Goal: Task Accomplishment & Management: Manage account settings

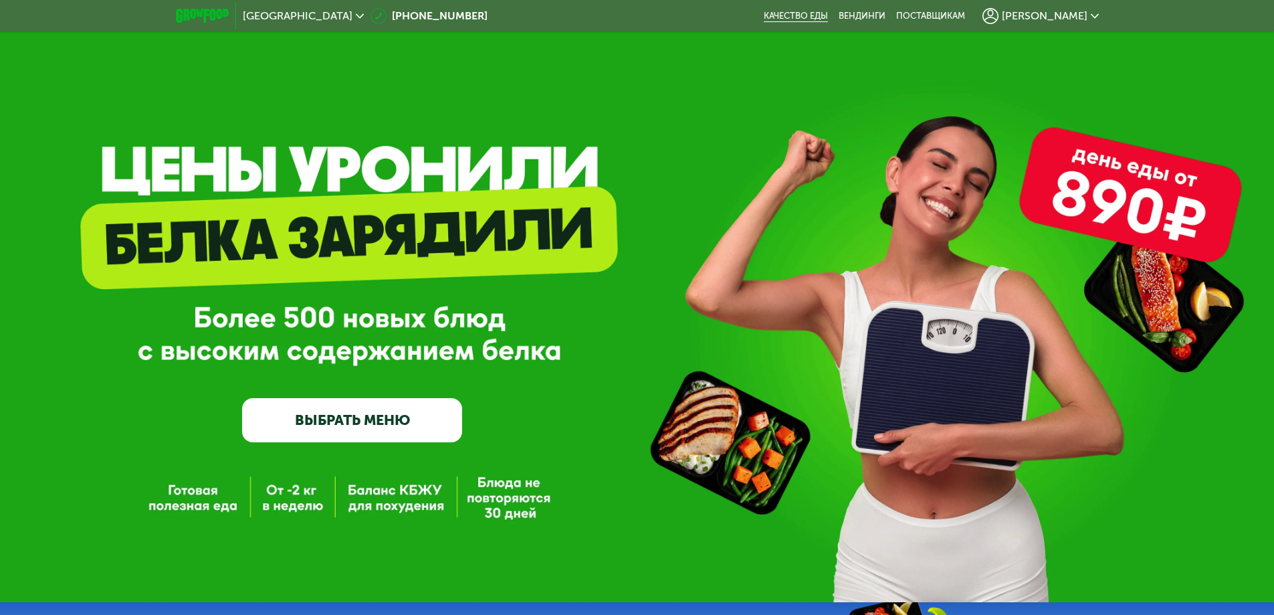
click at [828, 13] on link "Качество еды" at bounding box center [796, 16] width 64 height 11
click at [1071, 24] on div "[PERSON_NAME]" at bounding box center [1041, 15] width 130 height 29
click at [1066, 17] on span "[PERSON_NAME]" at bounding box center [1045, 16] width 86 height 11
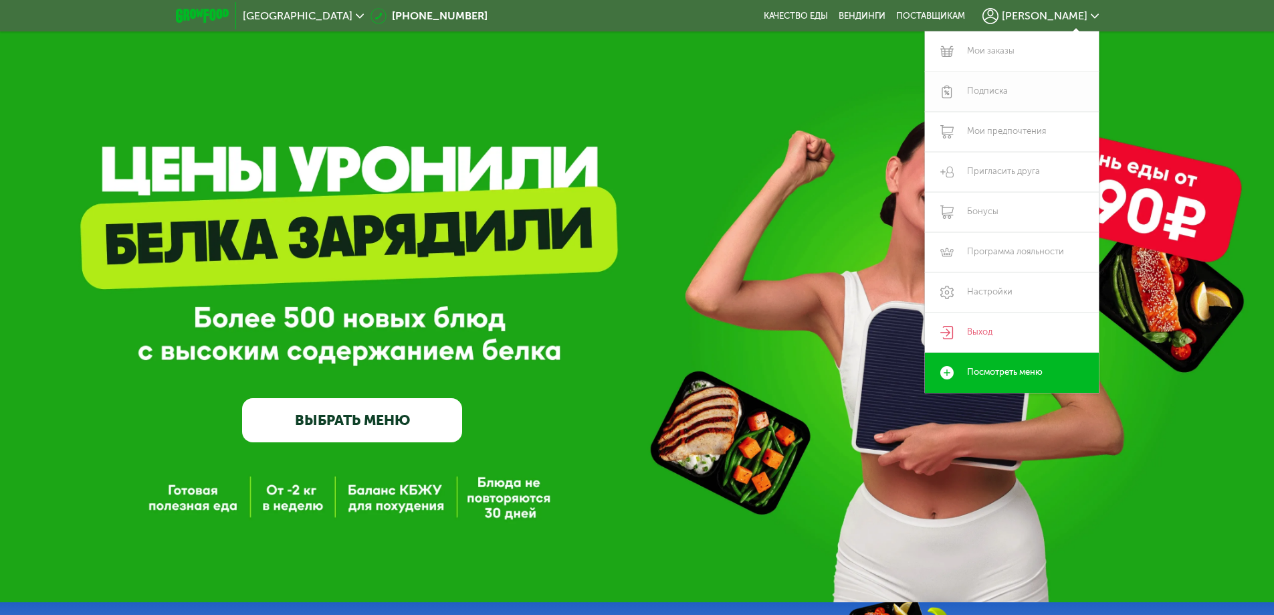
click at [1002, 85] on link "Подписка" at bounding box center [1012, 92] width 174 height 40
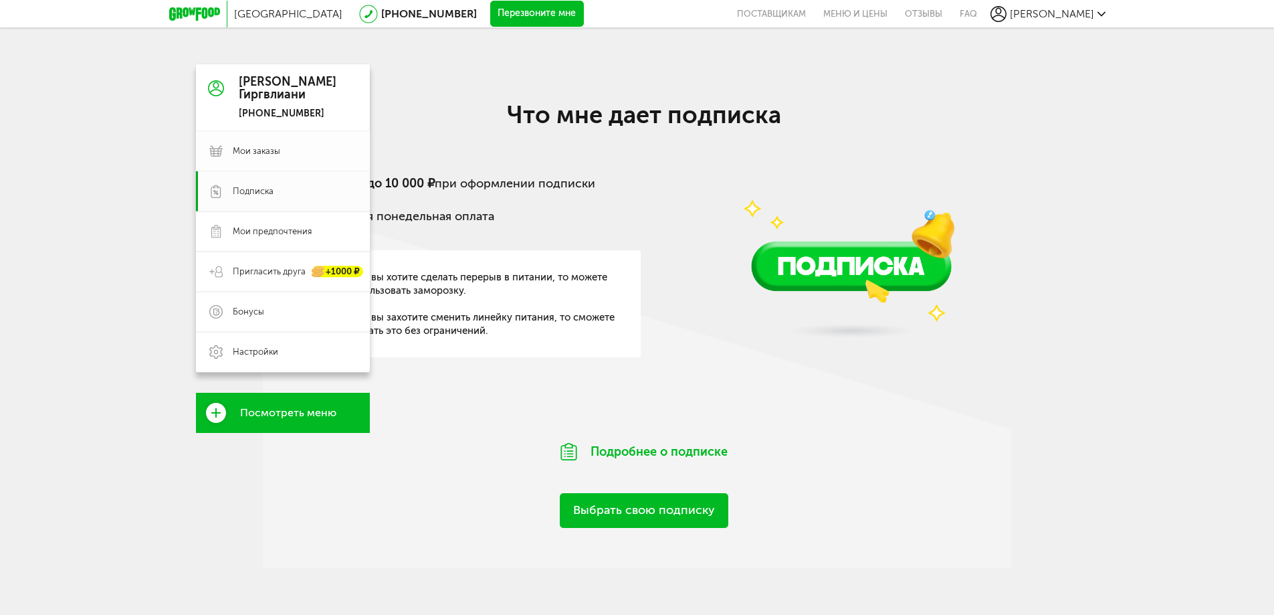
click at [213, 146] on icon at bounding box center [215, 150] width 13 height 13
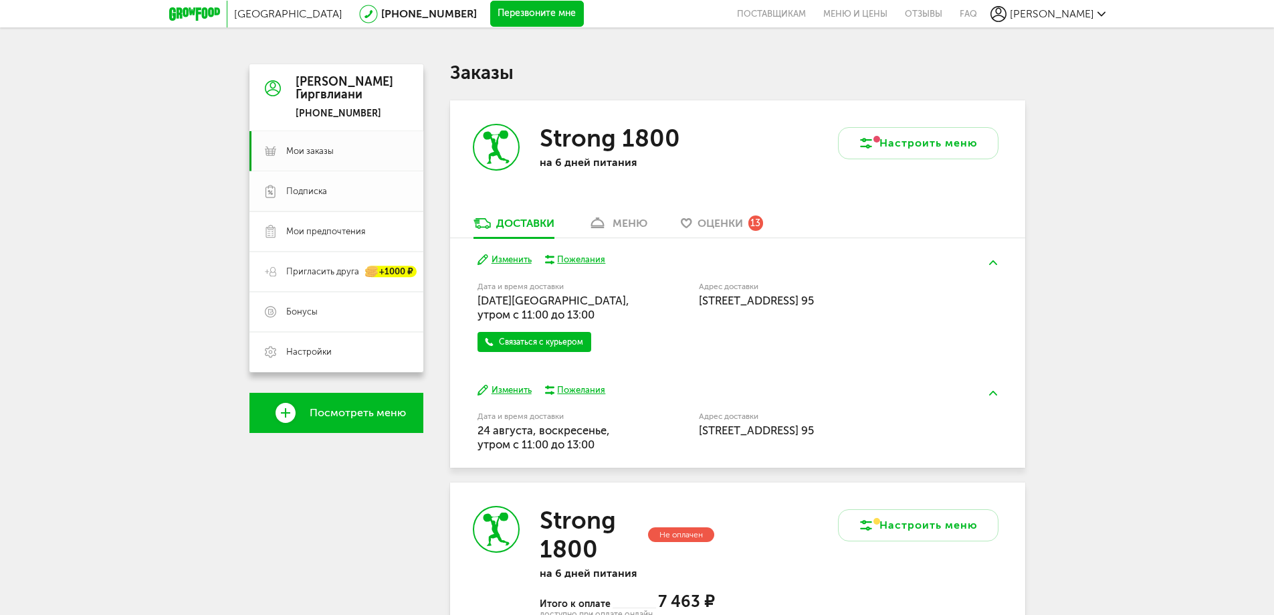
click at [311, 189] on span "Подписка" at bounding box center [306, 191] width 41 height 12
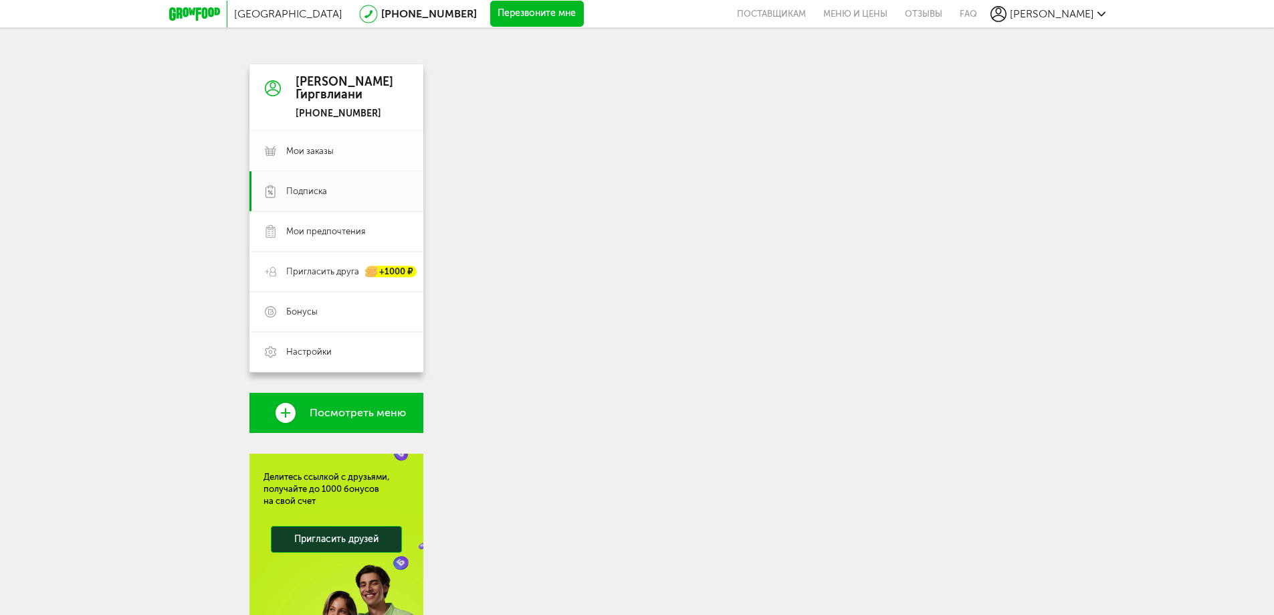
click at [319, 163] on link "Мои заказы" at bounding box center [336, 151] width 174 height 40
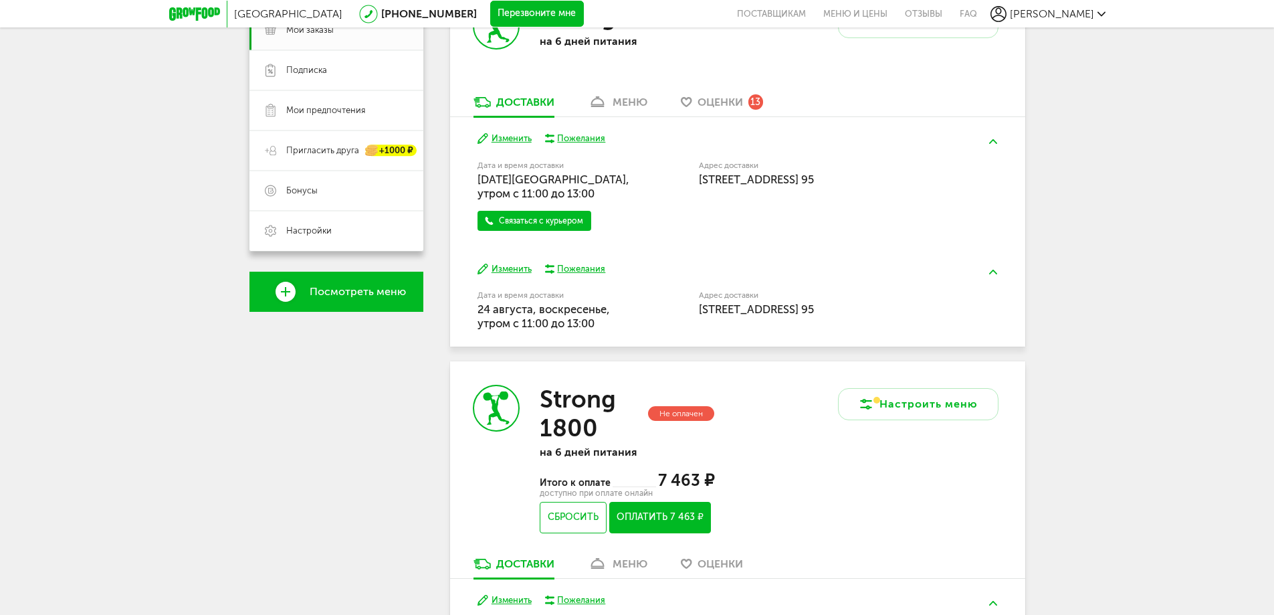
scroll to position [134, 0]
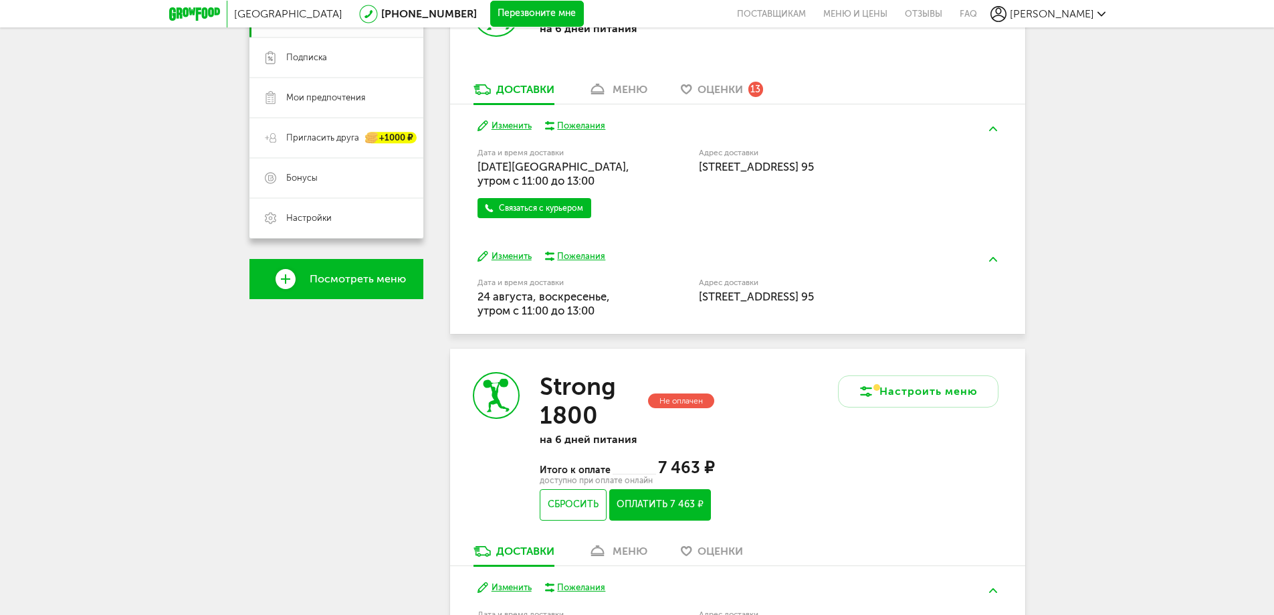
click at [621, 100] on link "меню" at bounding box center [617, 92] width 73 height 21
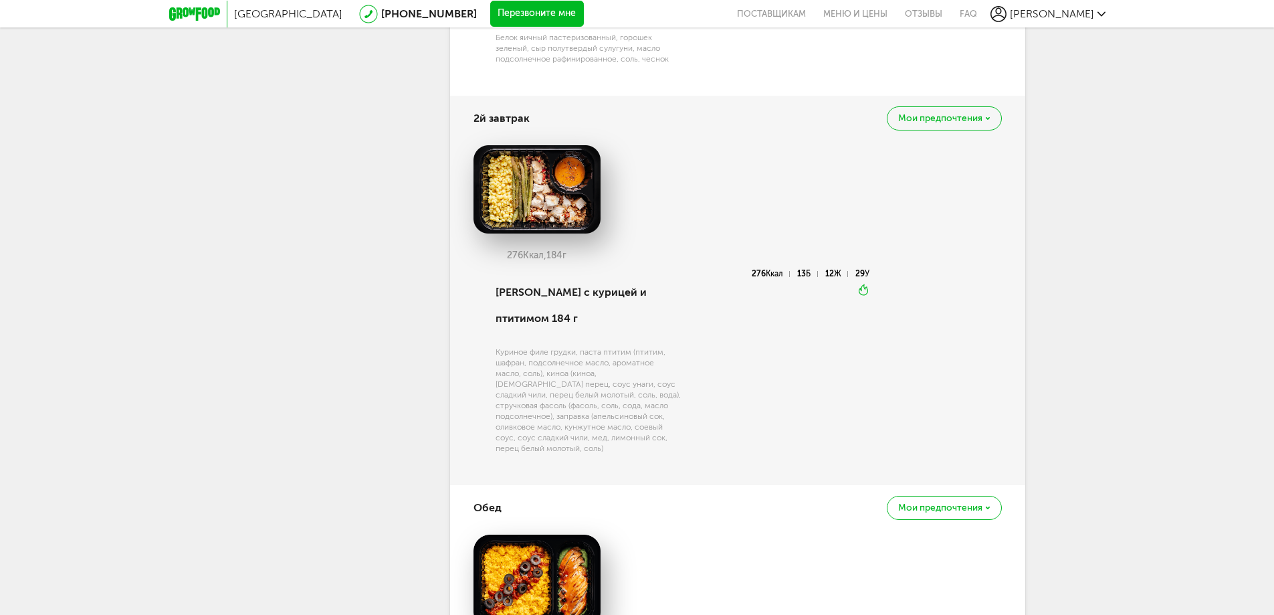
scroll to position [701, 0]
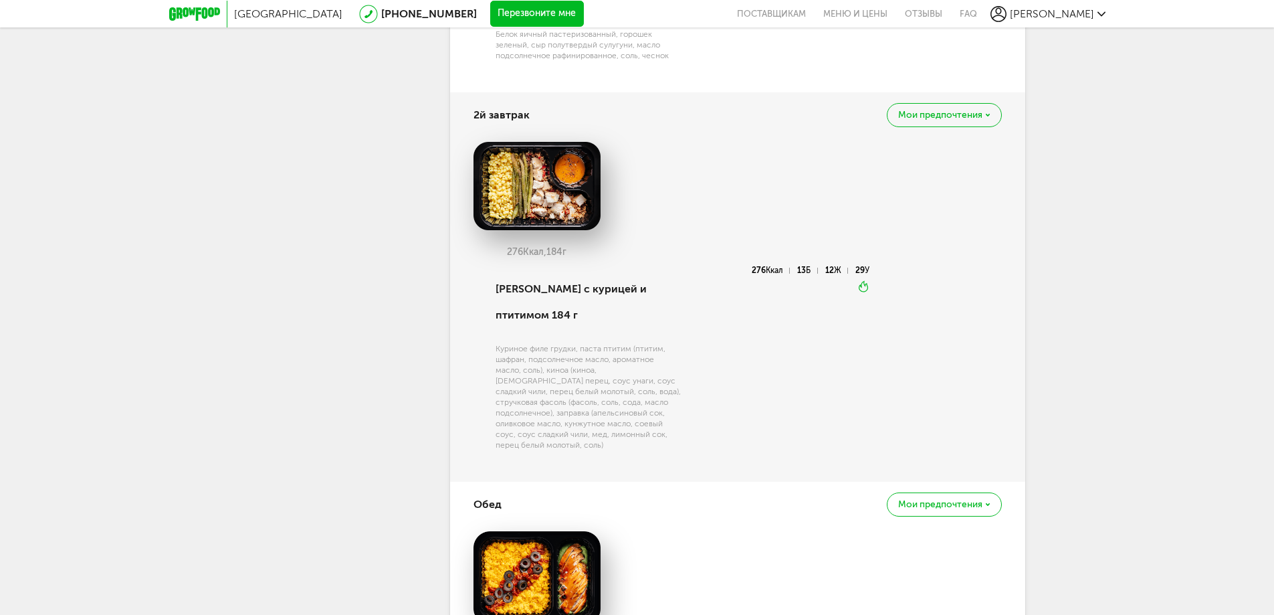
click at [535, 186] on img at bounding box center [536, 186] width 127 height 88
click at [558, 269] on div "[PERSON_NAME] с курицей и птитимом 184 г" at bounding box center [588, 302] width 185 height 72
click at [611, 278] on div "[PERSON_NAME] с курицей и птитимом 184 г" at bounding box center [588, 302] width 185 height 72
click at [550, 203] on img at bounding box center [536, 186] width 127 height 88
click at [928, 116] on span "Мои предпочтения" at bounding box center [940, 114] width 84 height 9
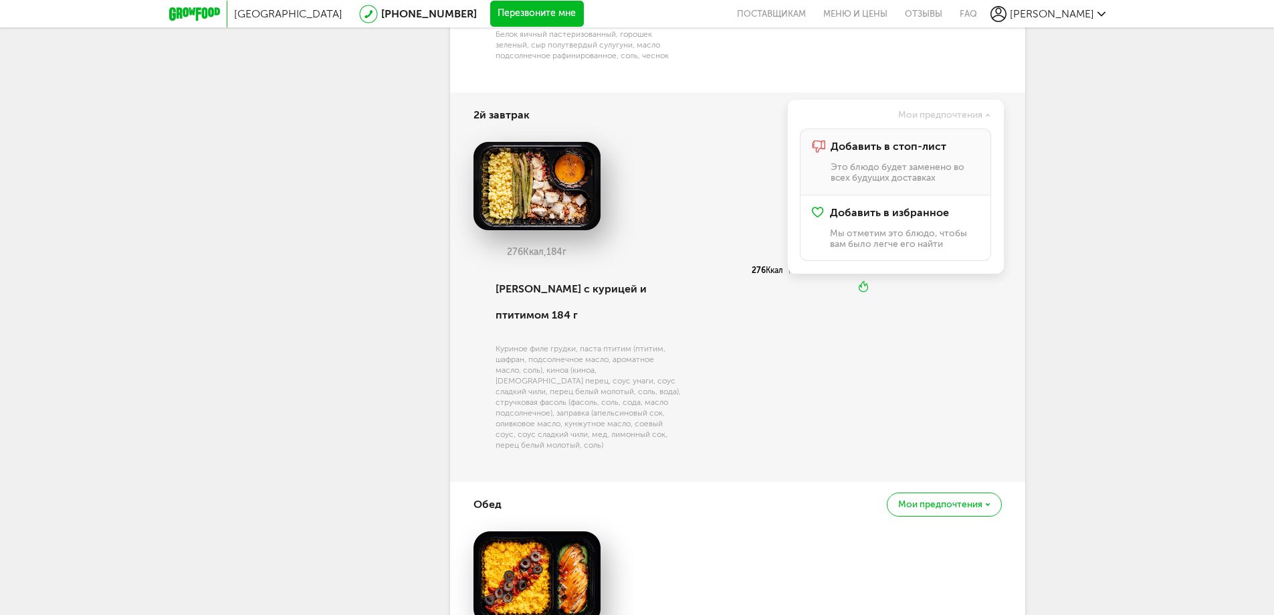
click at [863, 150] on span "Добавить в стоп-лист" at bounding box center [889, 146] width 116 height 12
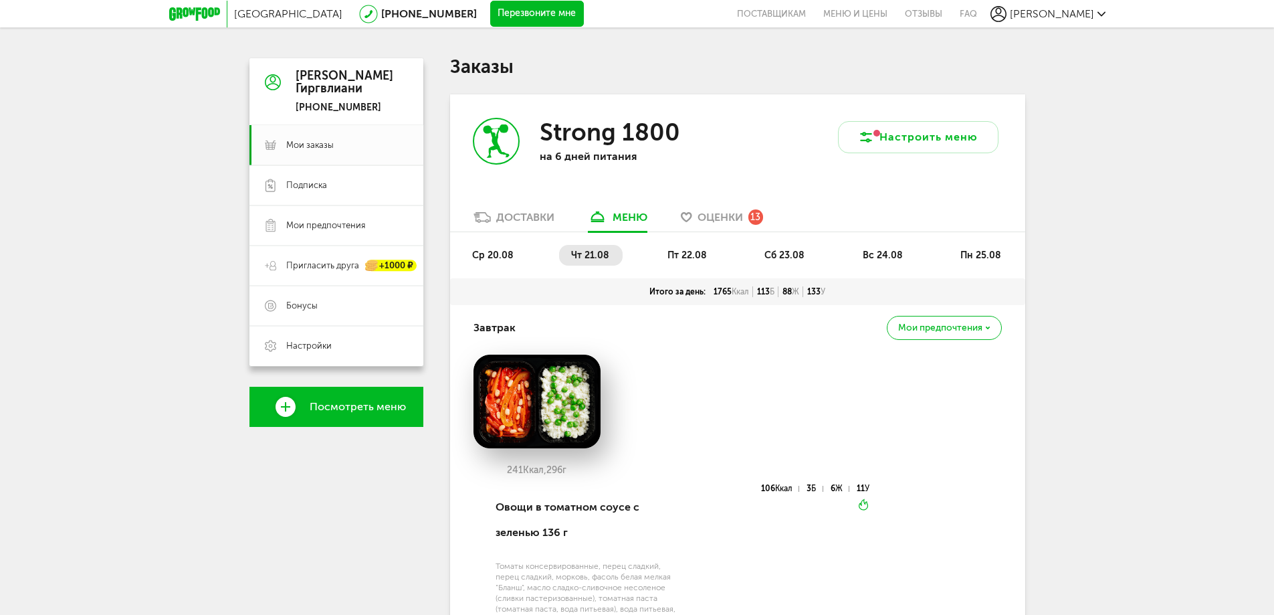
scroll to position [0, 0]
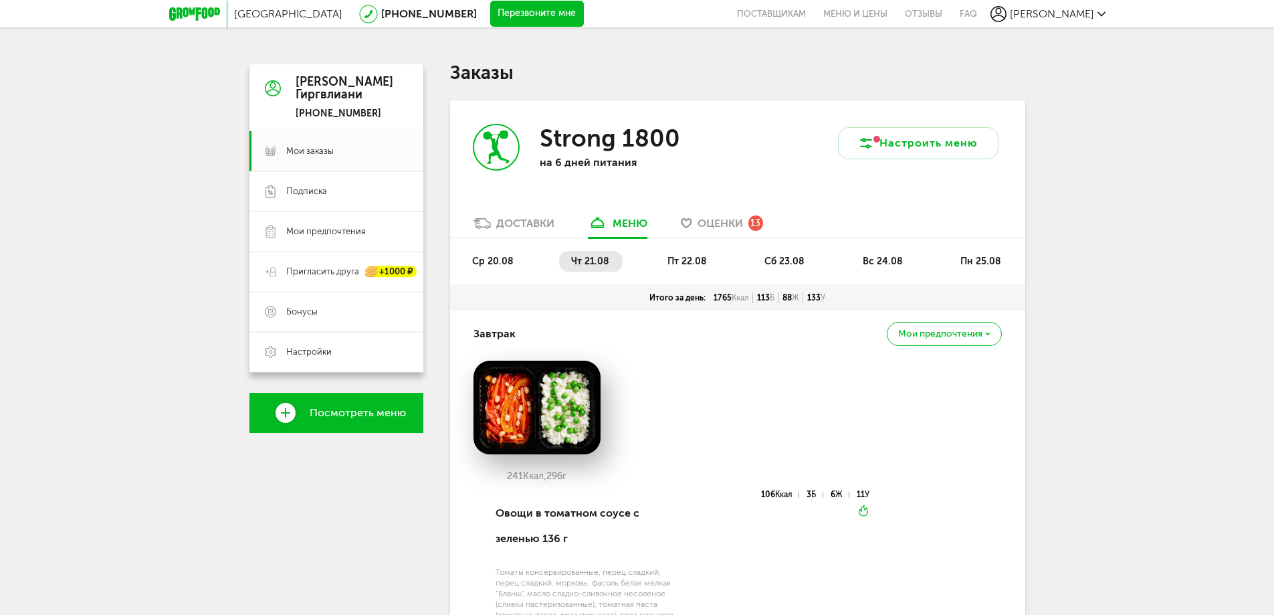
click at [689, 258] on span "пт 22.08" at bounding box center [686, 260] width 39 height 11
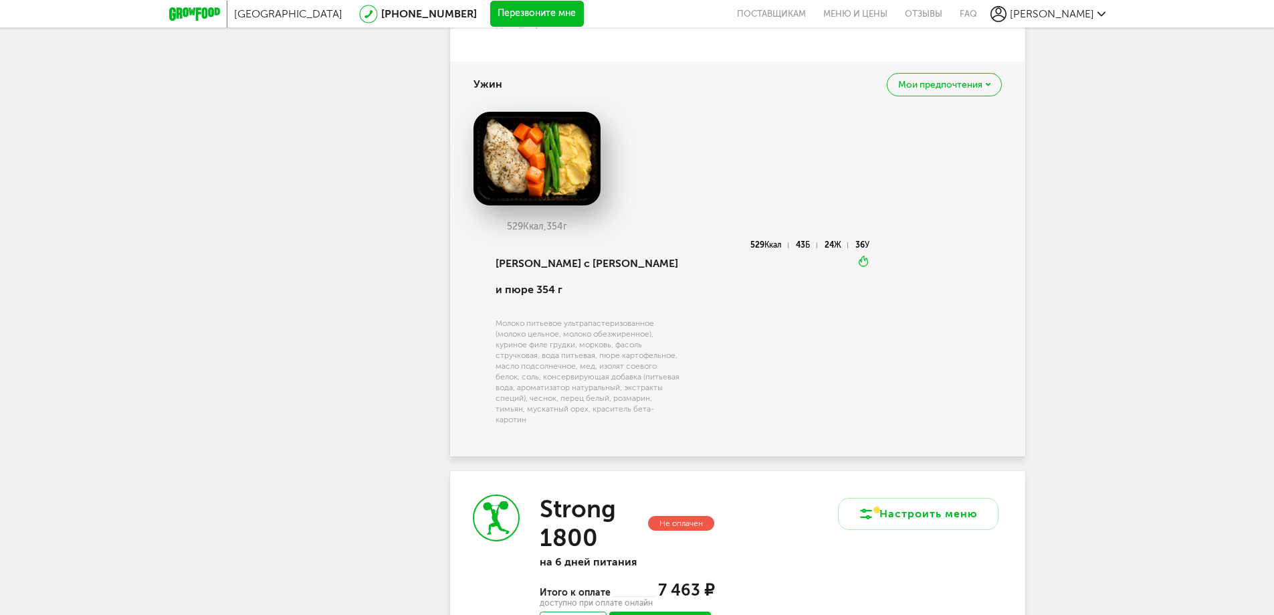
scroll to position [1204, 0]
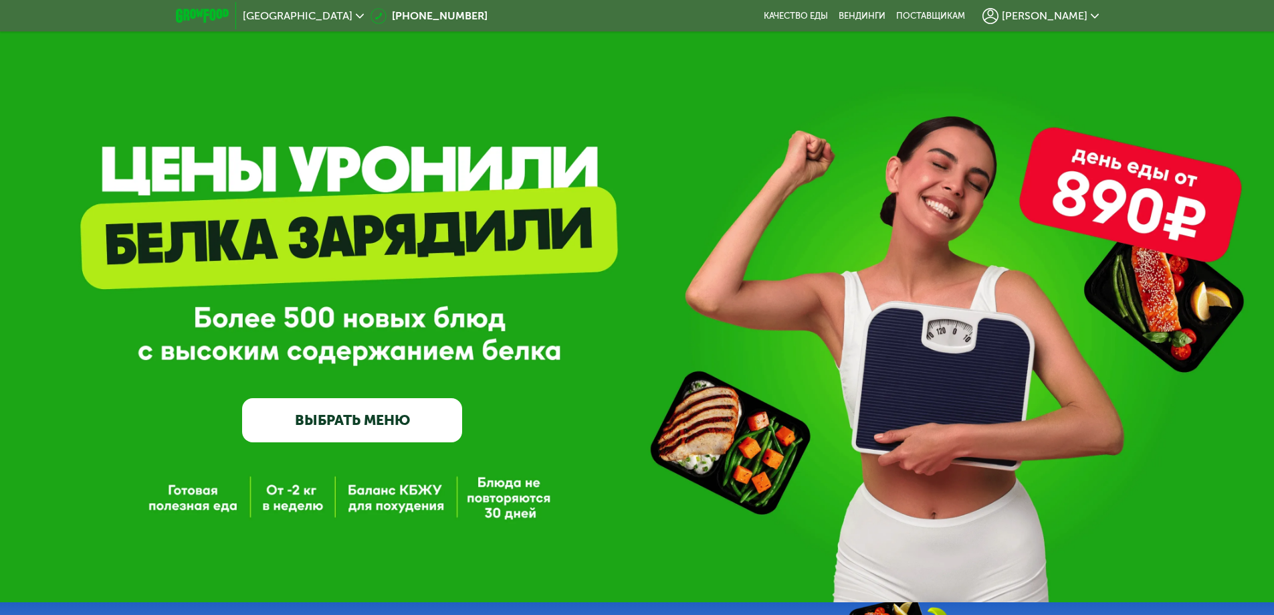
click at [1091, 19] on icon at bounding box center [1095, 16] width 8 height 8
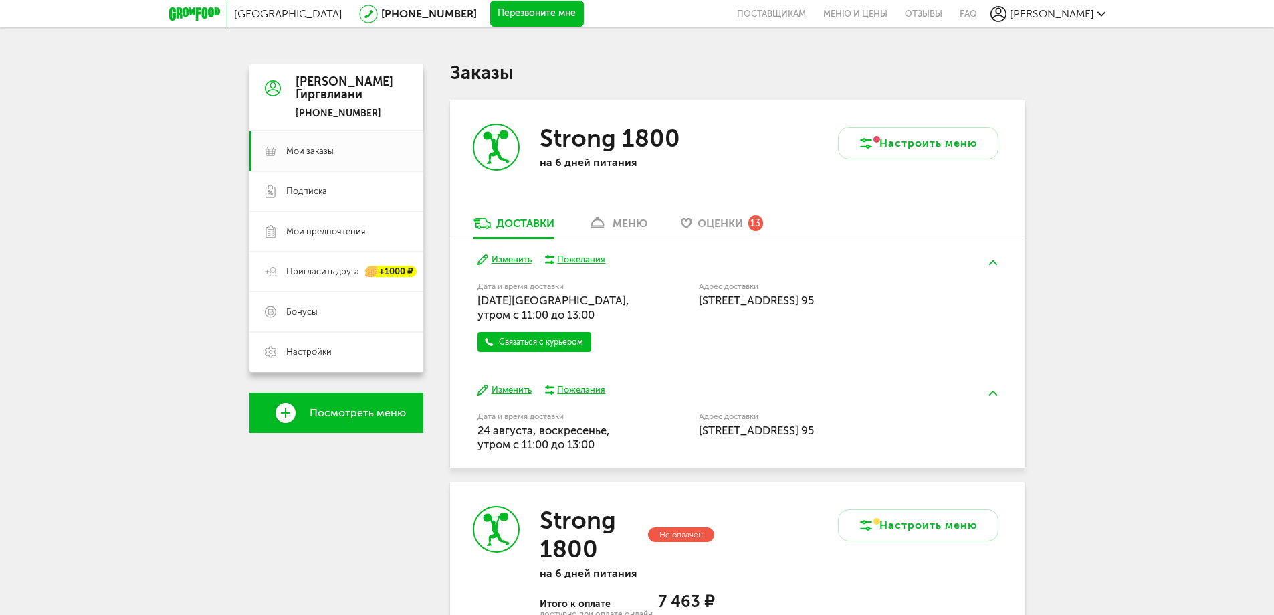
click at [631, 218] on div "меню" at bounding box center [630, 223] width 35 height 13
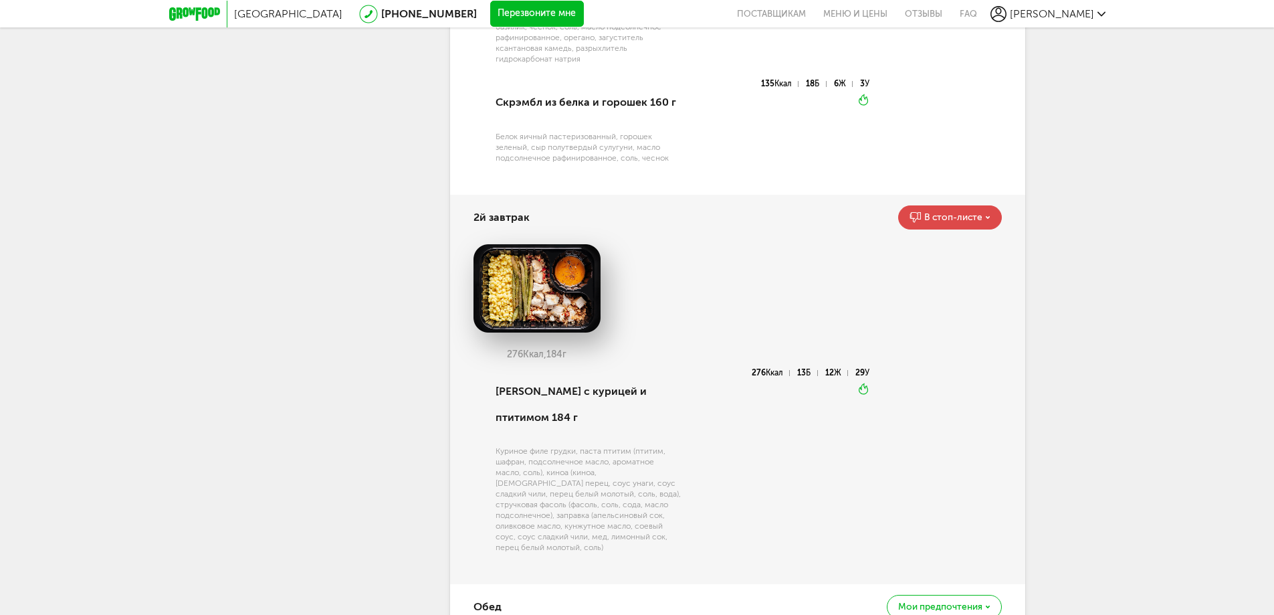
scroll to position [602, 0]
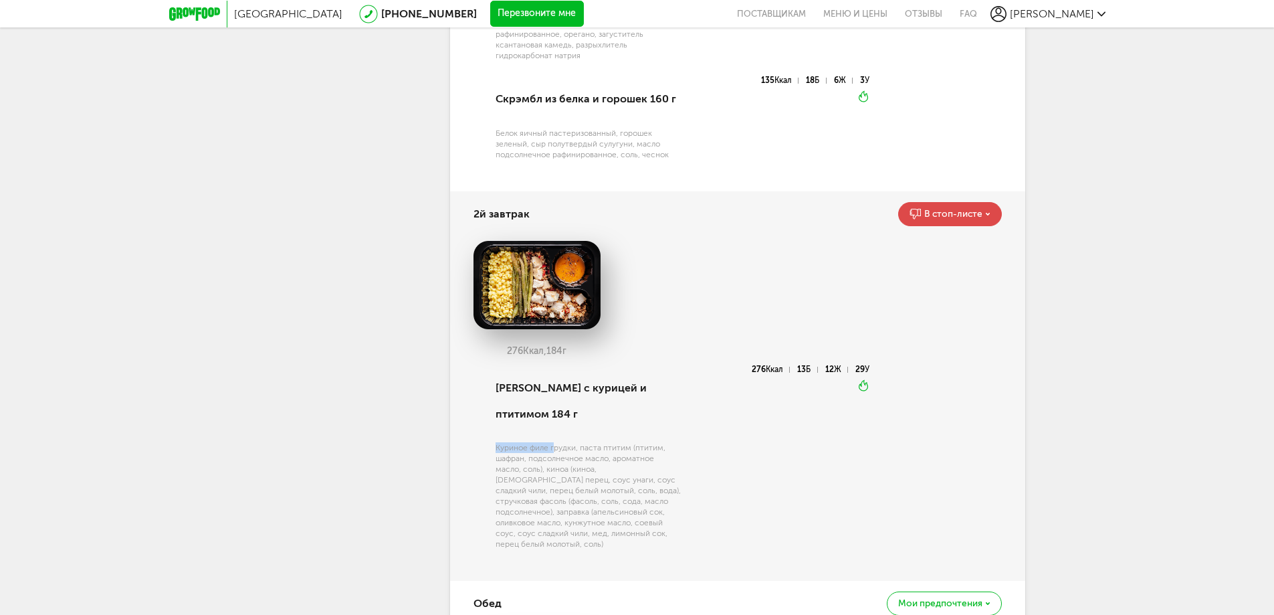
drag, startPoint x: 486, startPoint y: 421, endPoint x: 554, endPoint y: 419, distance: 68.2
click at [554, 419] on div "Салат с курицей и птитимом 184 г Куриное филе грудки, паста птитим (птитим, шаф…" at bounding box center [671, 464] width 397 height 199
click at [550, 415] on div "Салат с курицей и птитимом 184 г Куриное филе грудки, паста птитим (птитим, шаф…" at bounding box center [586, 464] width 189 height 199
drag, startPoint x: 550, startPoint y: 415, endPoint x: 663, endPoint y: 427, distance: 113.7
click at [661, 427] on div "Салат с курицей и птитимом 184 г Куриное филе грудки, паста птитим (птитим, шаф…" at bounding box center [586, 464] width 189 height 199
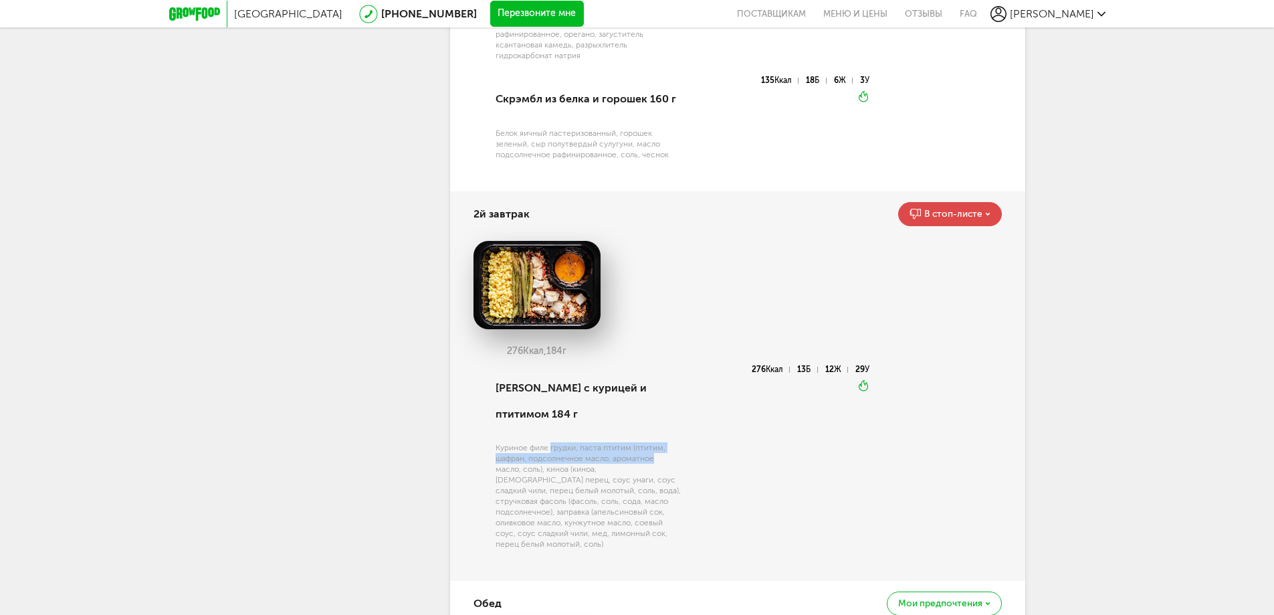
click at [658, 442] on div "Куриное филе грудки, паста птитим (птитим, шафран, подсолнечное масло, ароматно…" at bounding box center [588, 495] width 185 height 107
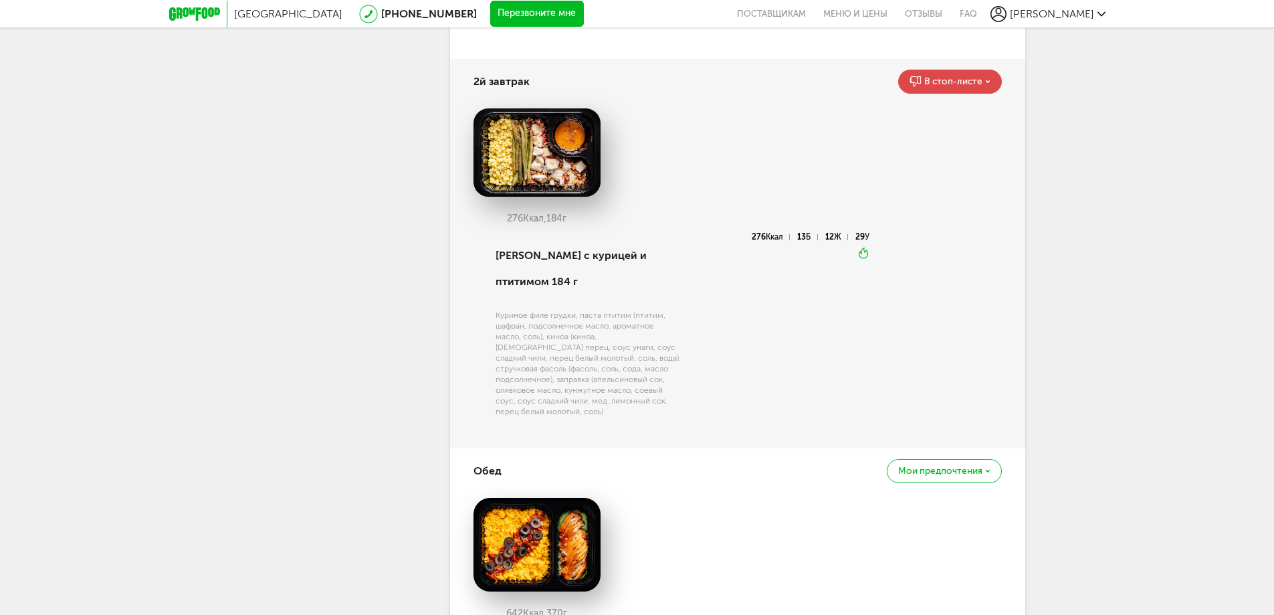
scroll to position [736, 0]
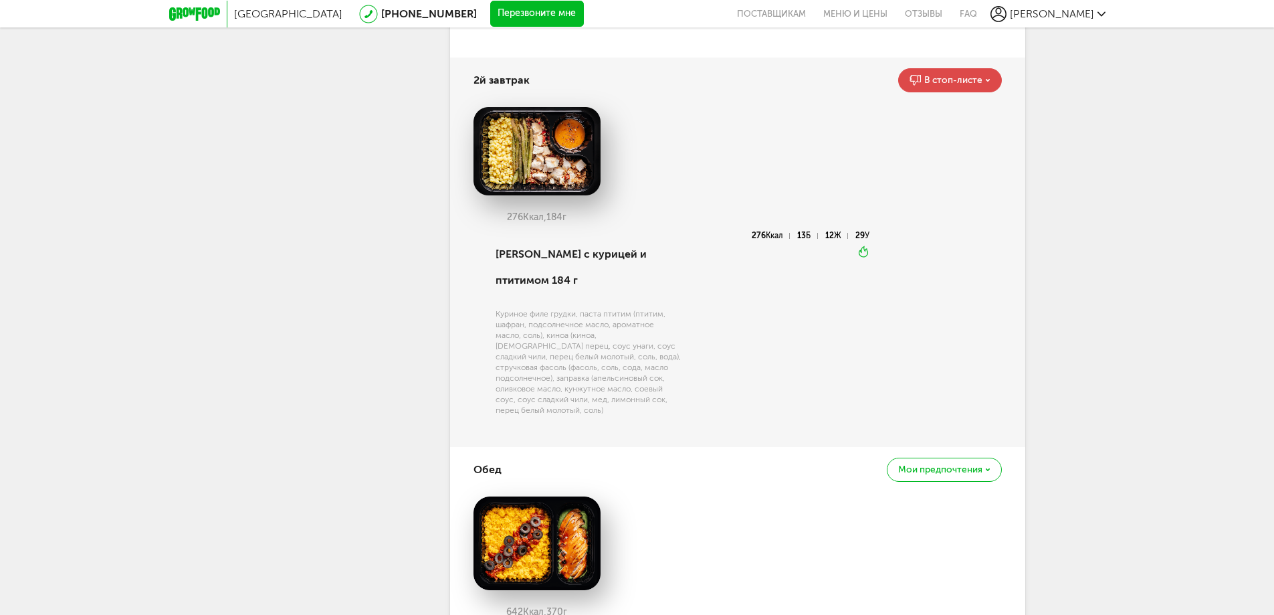
click at [553, 308] on div "Куриное филе грудки, паста птитим (птитим, шафран, подсолнечное масло, ароматно…" at bounding box center [588, 361] width 185 height 107
click at [586, 336] on div "Куриное филе грудки, паста птитим (птитим, шафран, подсолнечное масло, ароматно…" at bounding box center [588, 361] width 185 height 107
click at [585, 330] on div "Куриное филе грудки, паста птитим (птитим, шафран, подсолнечное масло, ароматно…" at bounding box center [588, 361] width 185 height 107
drag, startPoint x: 585, startPoint y: 330, endPoint x: 620, endPoint y: 331, distance: 34.8
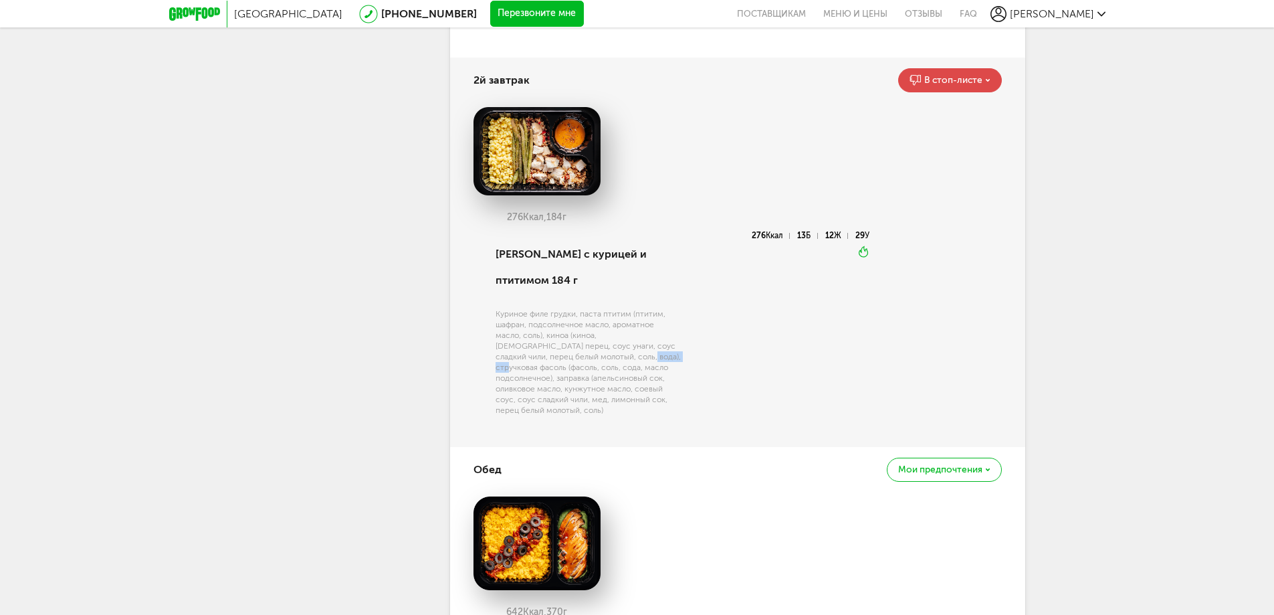
click at [620, 331] on div "Куриное филе грудки, паста птитим (птитим, шафран, подсолнечное масло, ароматно…" at bounding box center [588, 361] width 185 height 107
click at [497, 348] on div "Куриное филе грудки, паста птитим (птитим, шафран, подсолнечное масло, ароматно…" at bounding box center [588, 361] width 185 height 107
drag, startPoint x: 497, startPoint y: 348, endPoint x: 509, endPoint y: 350, distance: 12.2
click at [509, 350] on div "Куриное филе грудки, паста птитим (птитим, шафран, подсолнечное масло, ароматно…" at bounding box center [588, 361] width 185 height 107
drag, startPoint x: 555, startPoint y: 348, endPoint x: 700, endPoint y: 352, distance: 145.2
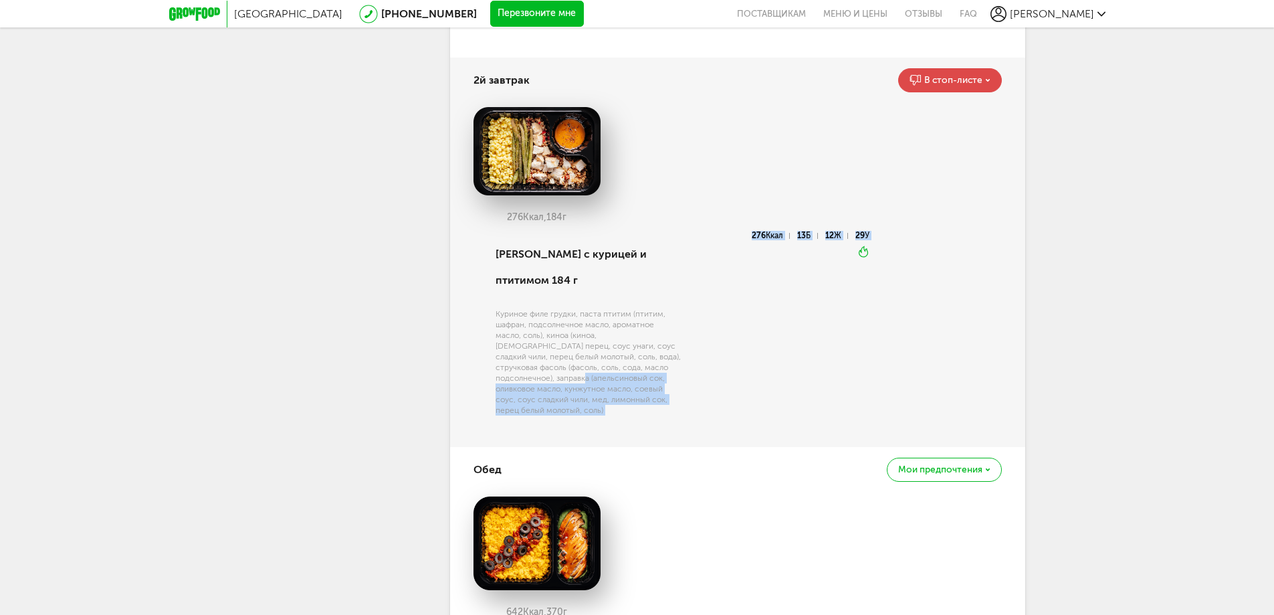
click at [700, 352] on div "Салат с курицей и птитимом 184 г Куриное филе грудки, паста птитим (птитим, шаф…" at bounding box center [681, 330] width 378 height 199
click at [700, 352] on div "276 Ккал 13 Б 12 Ж 29 У Вкуснее разогреть" at bounding box center [775, 330] width 189 height 199
drag, startPoint x: 522, startPoint y: 362, endPoint x: 685, endPoint y: 371, distance: 164.1
click at [683, 371] on div "Салат с курицей и птитимом 184 г Куриное филе грудки, паста птитим (птитим, шаф…" at bounding box center [681, 330] width 378 height 199
click at [685, 371] on div "276 Ккал 13 Б 12 Ж 29 У Вкуснее разогреть" at bounding box center [775, 330] width 189 height 199
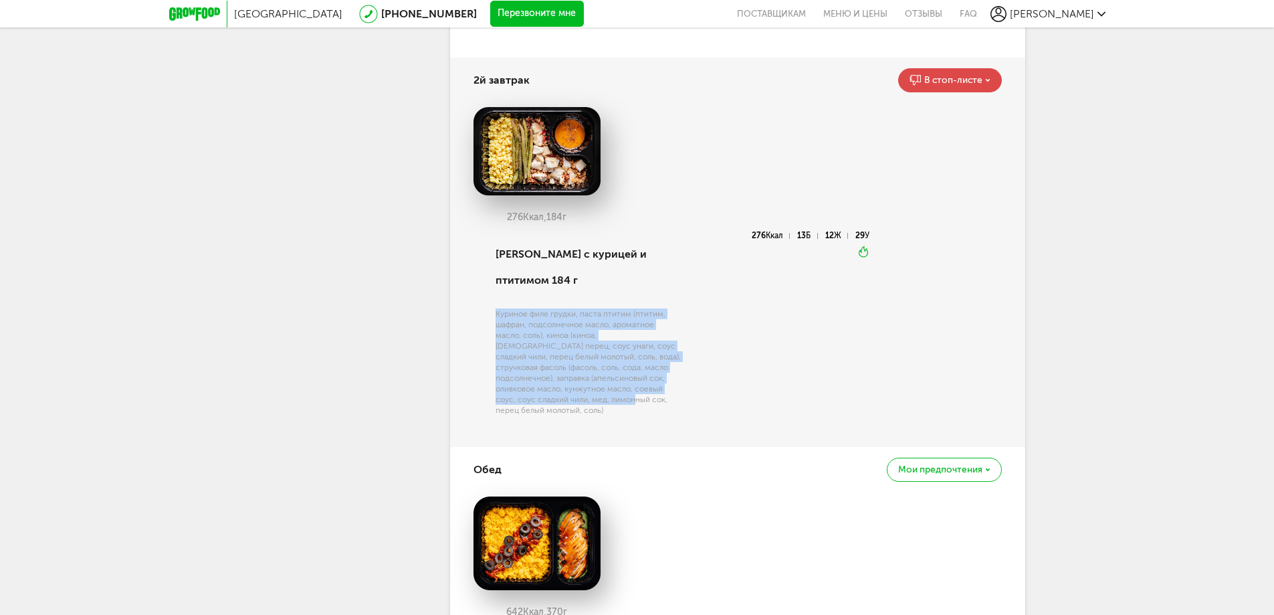
drag, startPoint x: 504, startPoint y: 282, endPoint x: 592, endPoint y: 377, distance: 129.2
click at [592, 377] on div "Салат с курицей и птитимом 184 г Куриное филе грудки, паста птитим (птитим, шаф…" at bounding box center [586, 330] width 189 height 199
click at [500, 308] on div "Куриное филе грудки, паста птитим (птитим, шафран, подсолнечное масло, ароматно…" at bounding box center [588, 361] width 185 height 107
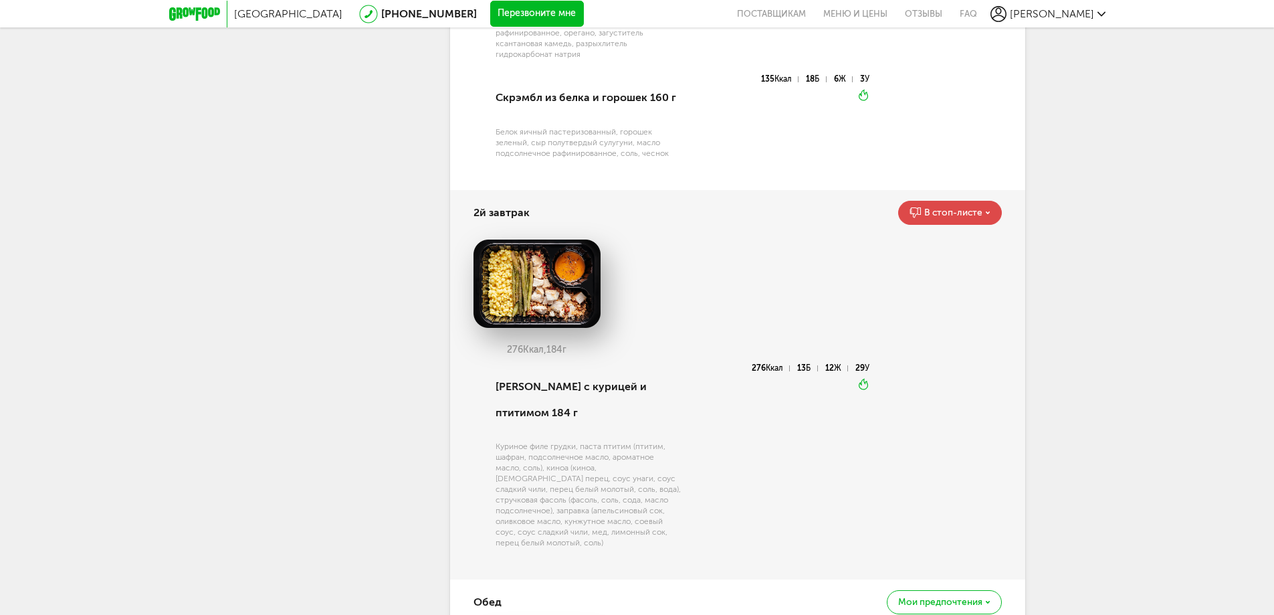
scroll to position [602, 0]
